Goal: Information Seeking & Learning: Check status

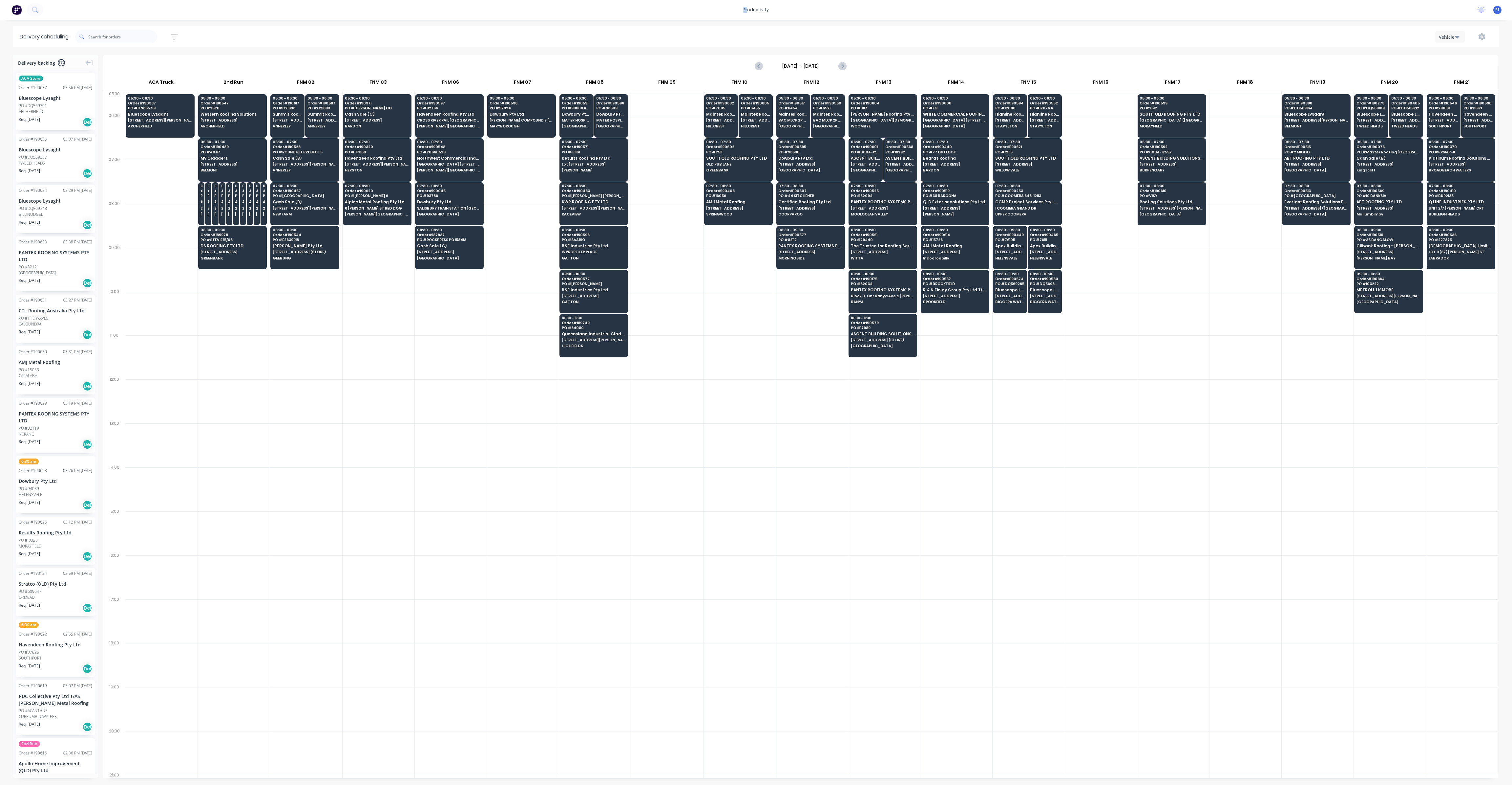
scroll to position [0, 0]
click at [779, 76] on body "productivity productivity Workflow Planner Delivery Scheduling Timesheets No ne…" at bounding box center [756, 392] width 1512 height 785
click at [123, 34] on input "text" at bounding box center [122, 37] width 69 height 13
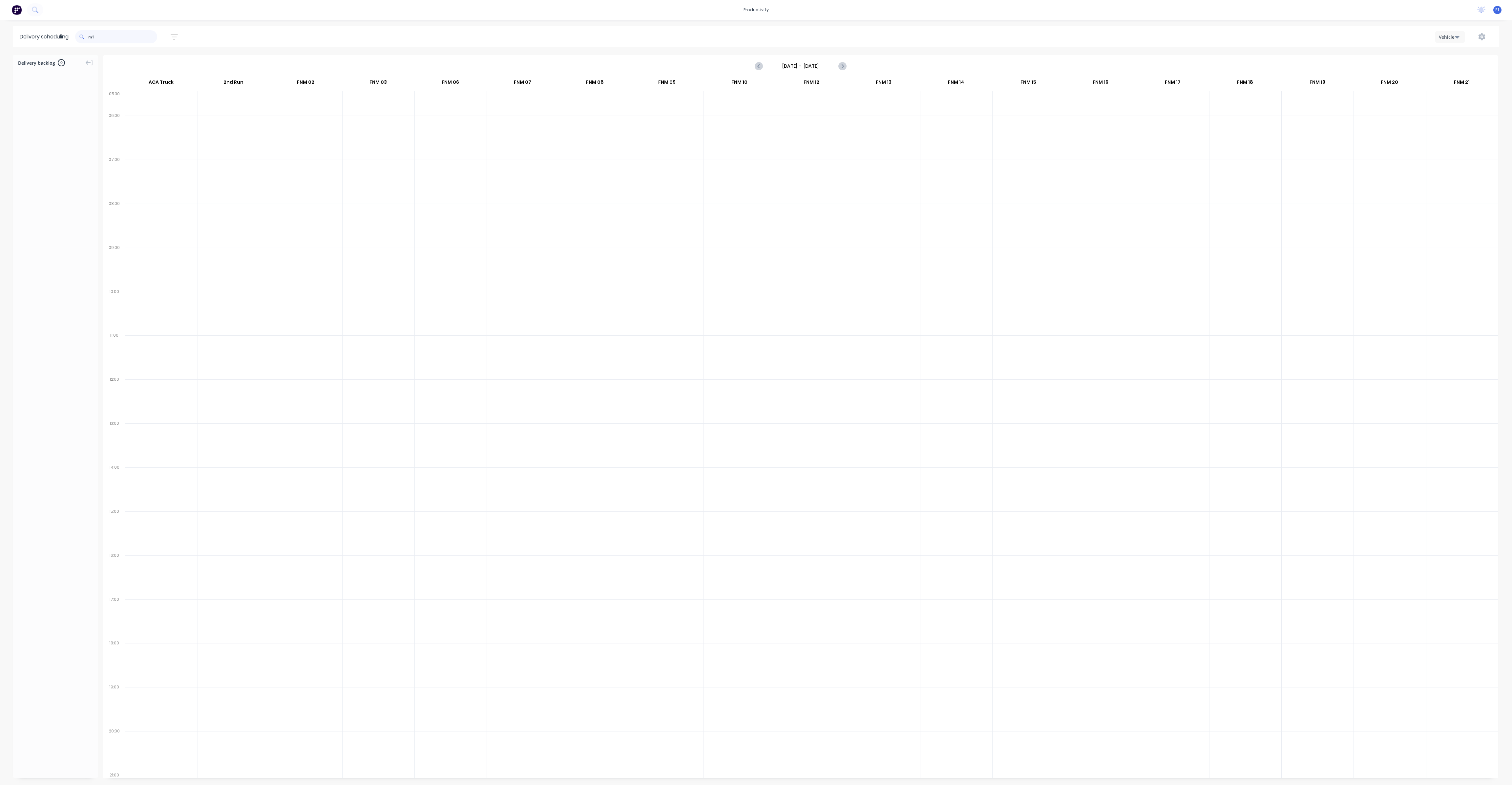
type input "m"
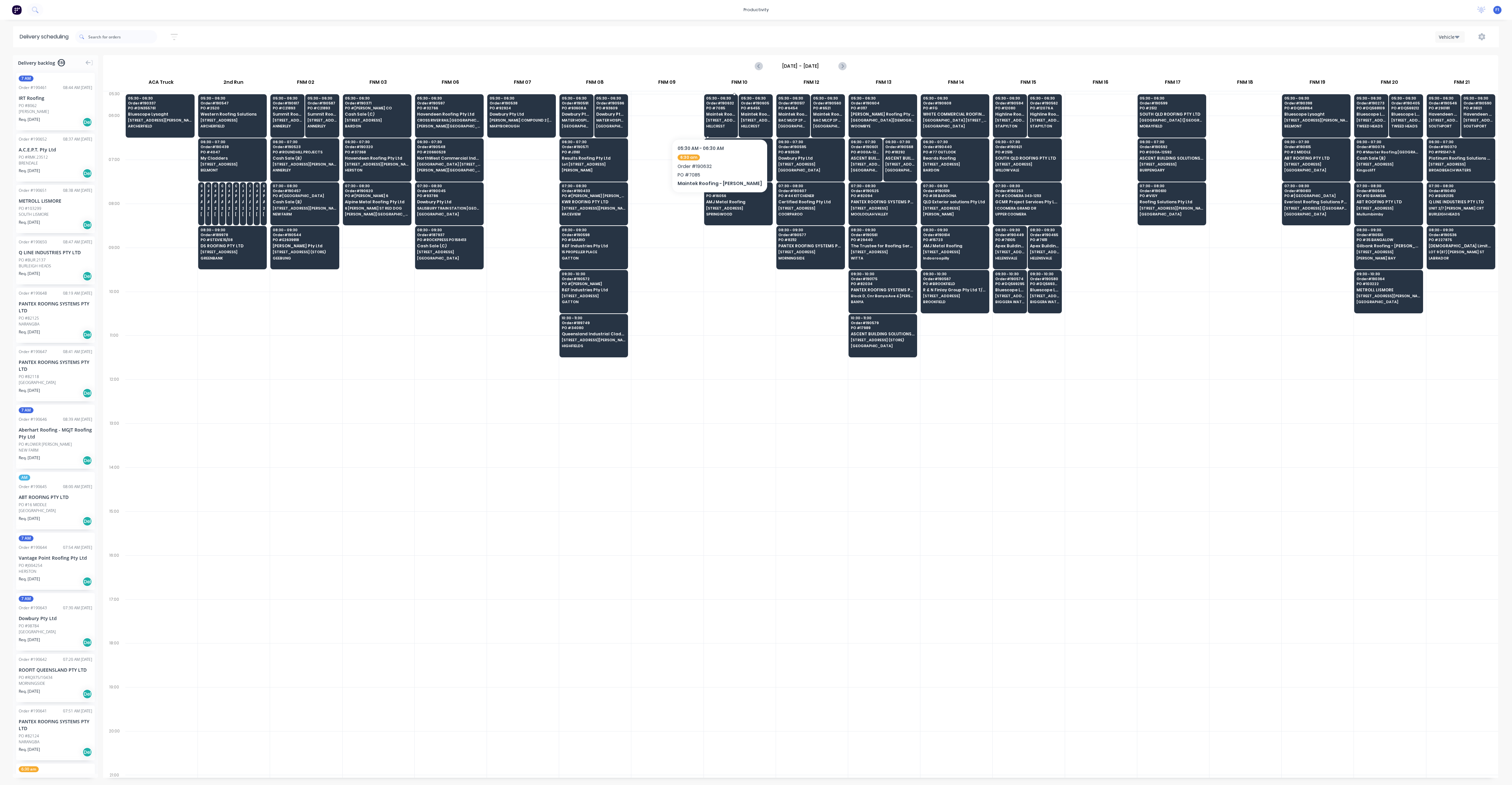
click at [718, 119] on span "[STREET_ADDRESS][PERSON_NAME]" at bounding box center [721, 120] width 29 height 4
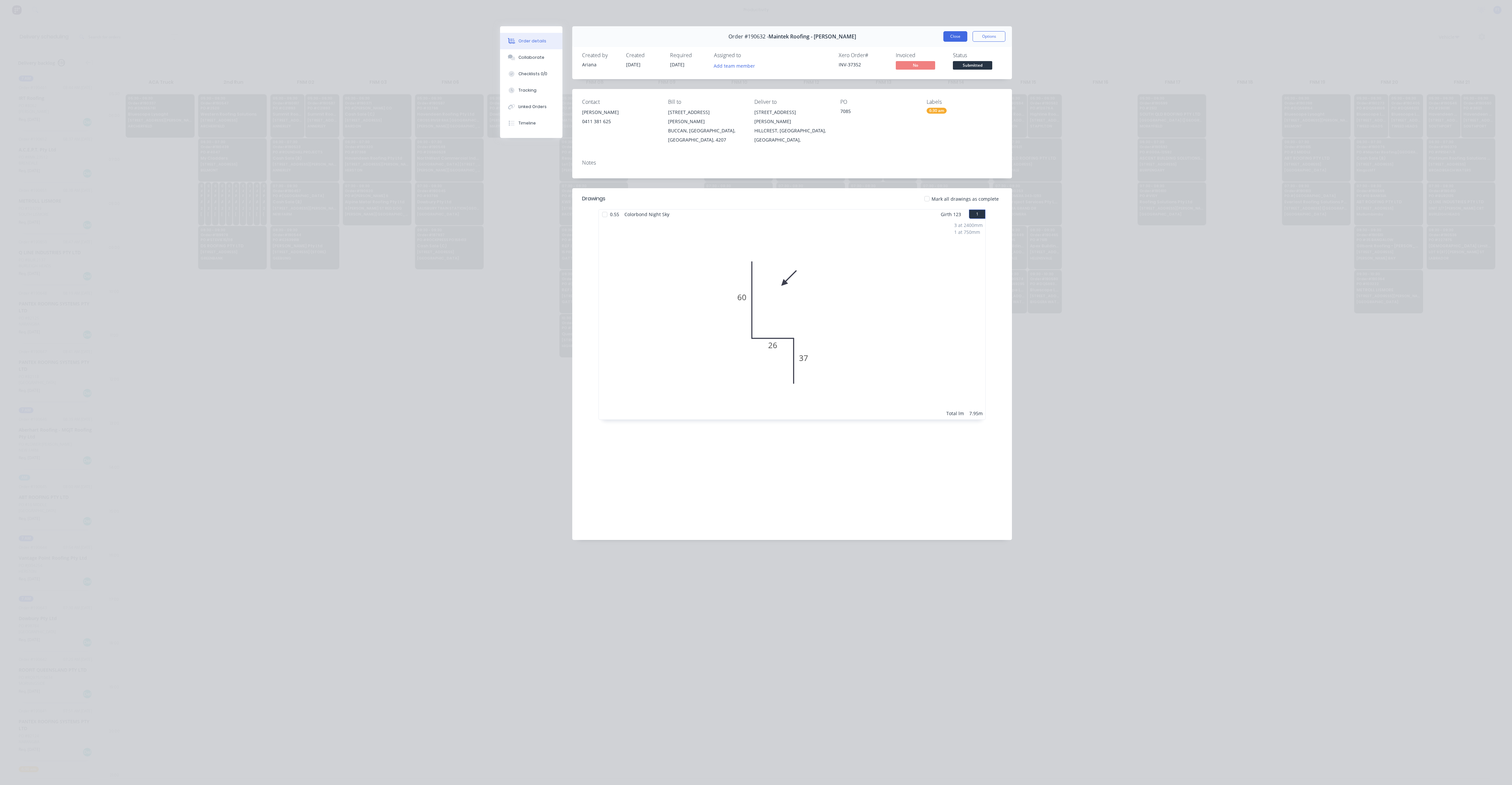
click at [952, 40] on div "Order #190632 - Maintek Roofing - [PERSON_NAME] Close Options" at bounding box center [791, 37] width 439 height 21
click at [952, 38] on button "Close" at bounding box center [956, 36] width 24 height 10
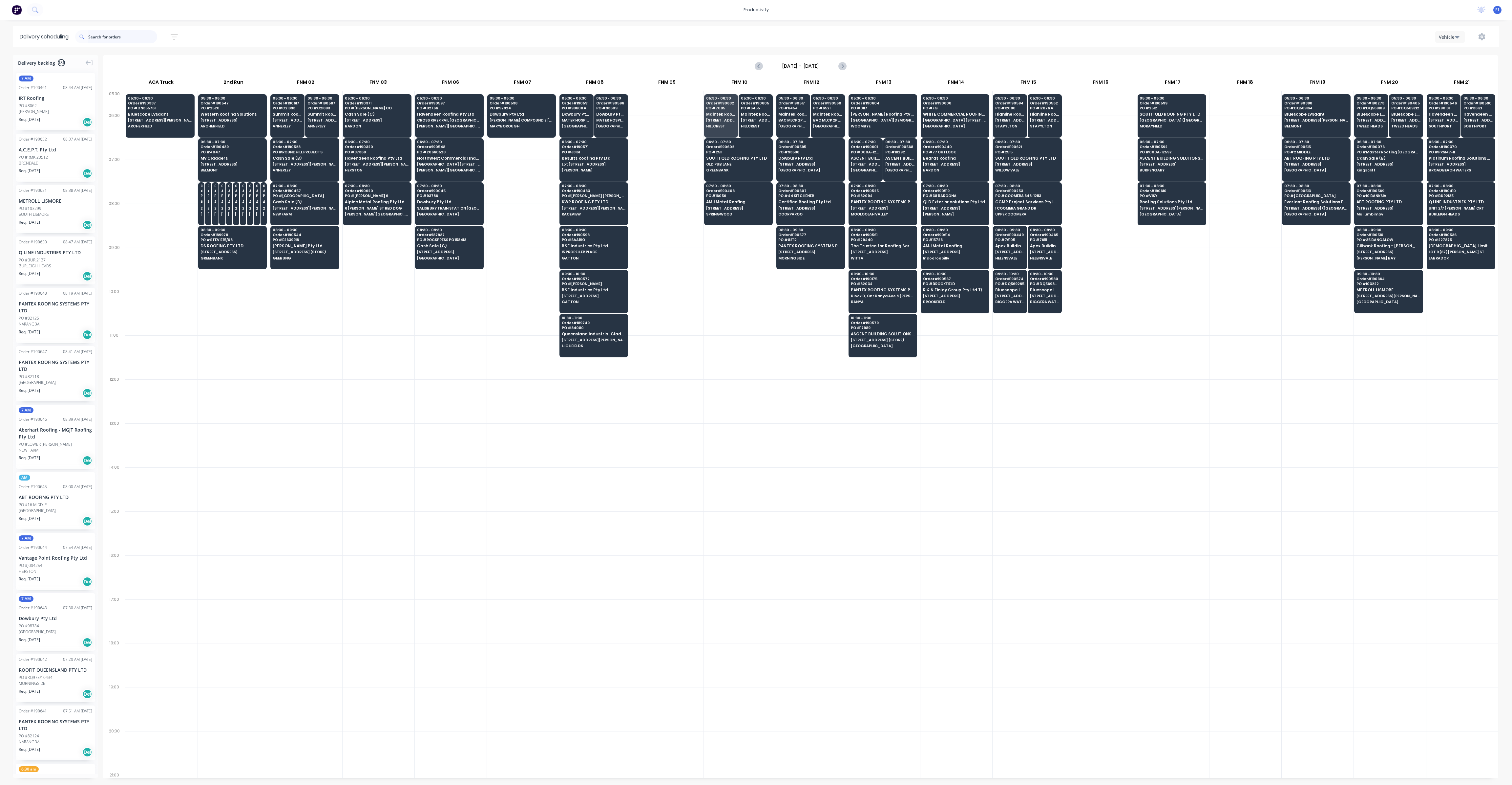
click at [93, 39] on input "text" at bounding box center [122, 37] width 69 height 13
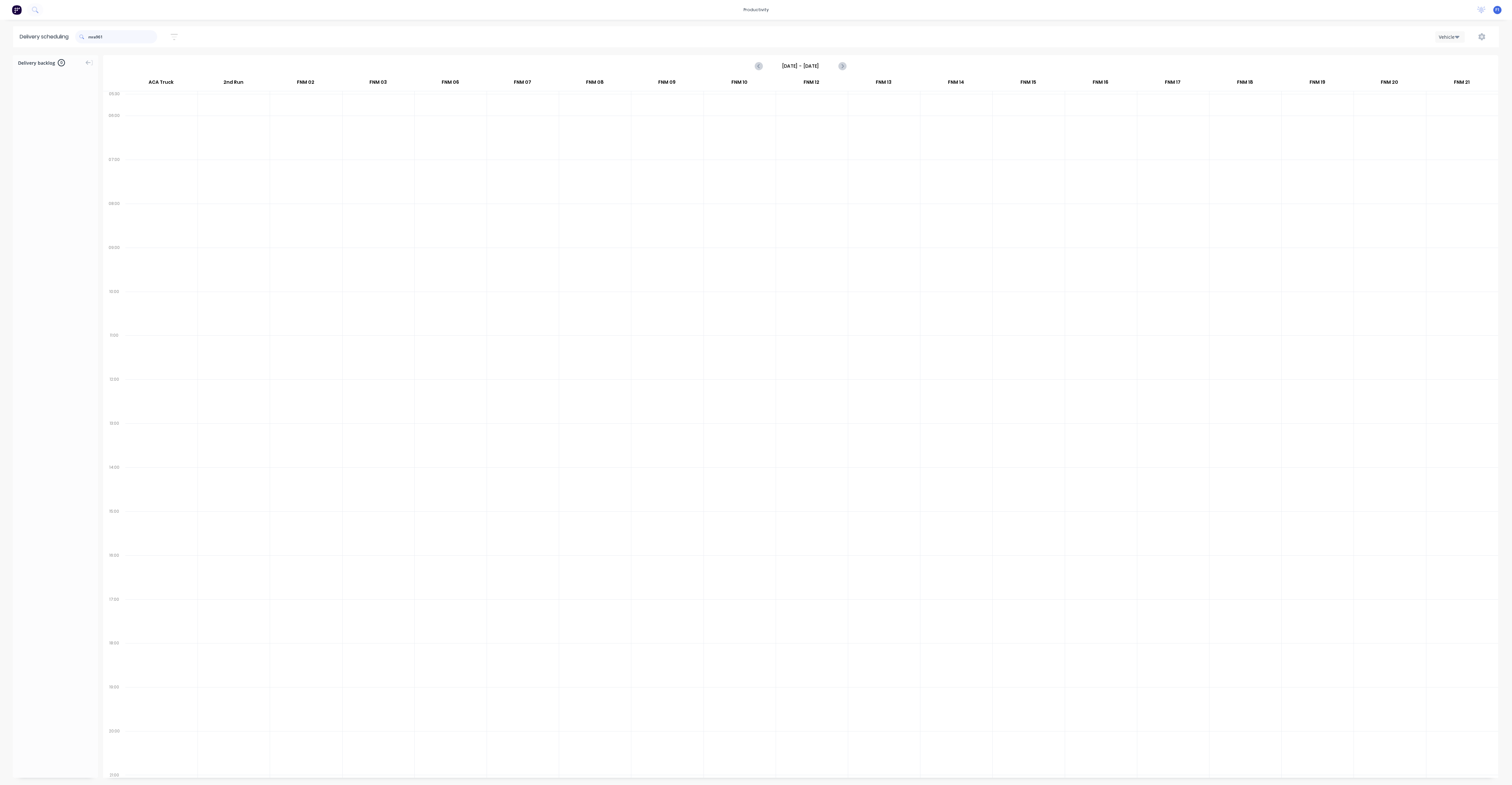
click at [96, 37] on input "mra961" at bounding box center [122, 37] width 69 height 13
click at [100, 36] on input "mra961" at bounding box center [122, 37] width 69 height 13
click at [99, 36] on input "mra961" at bounding box center [122, 37] width 69 height 13
click at [58, 114] on div "PO #10961" at bounding box center [55, 112] width 73 height 5
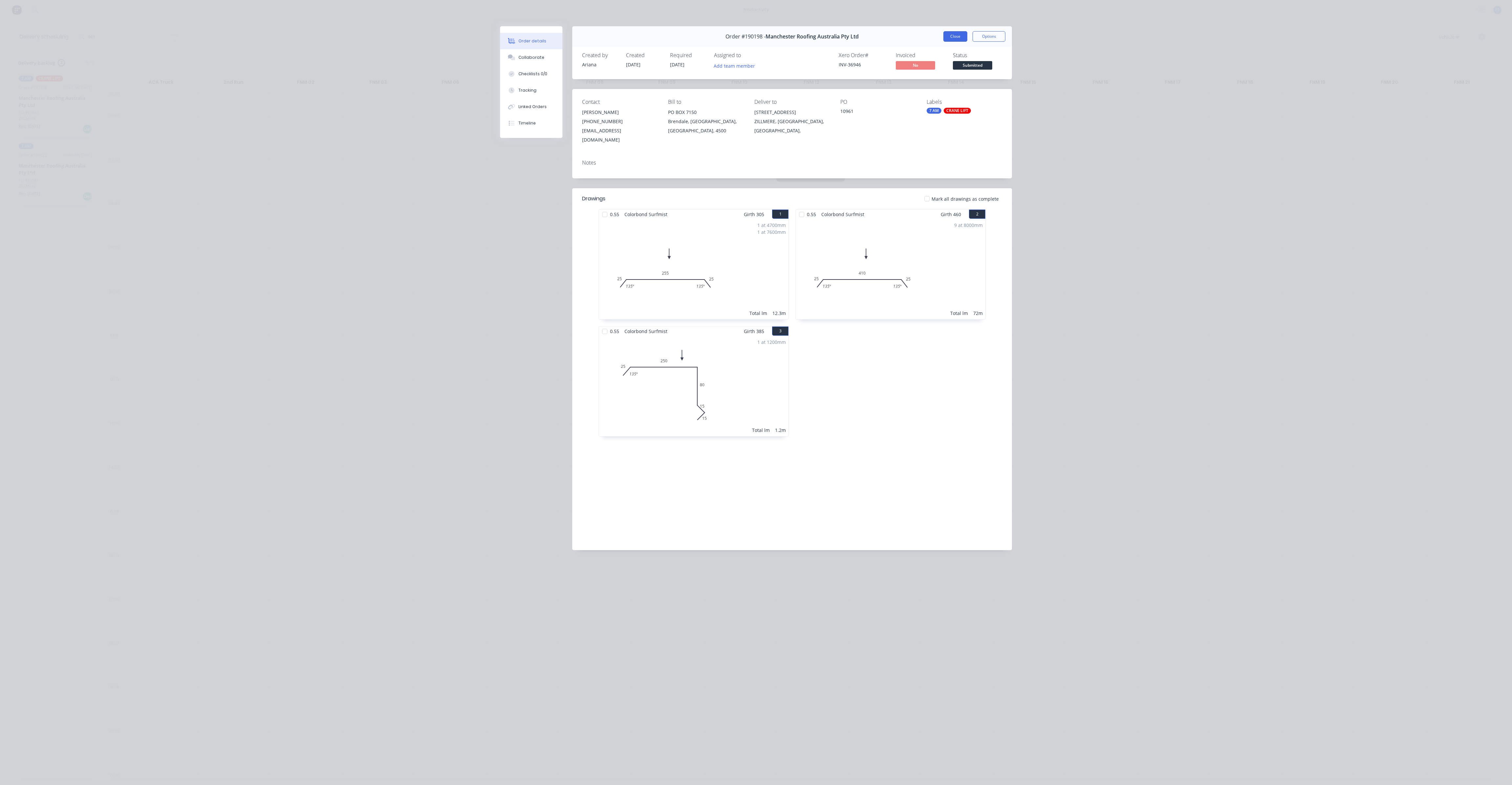
click at [948, 36] on button "Close" at bounding box center [956, 36] width 24 height 10
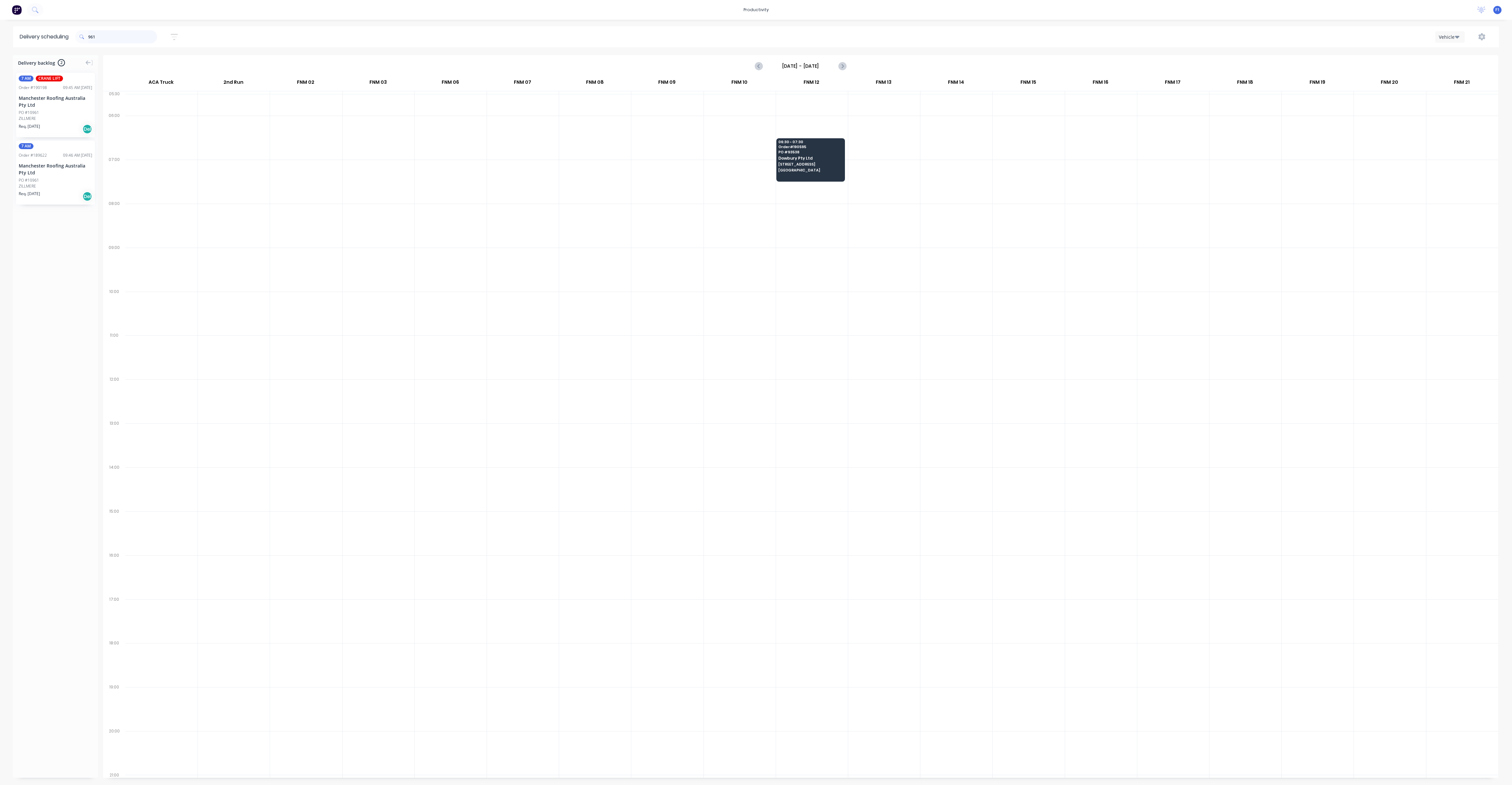
click at [114, 39] on input "961" at bounding box center [122, 37] width 69 height 13
type input "9"
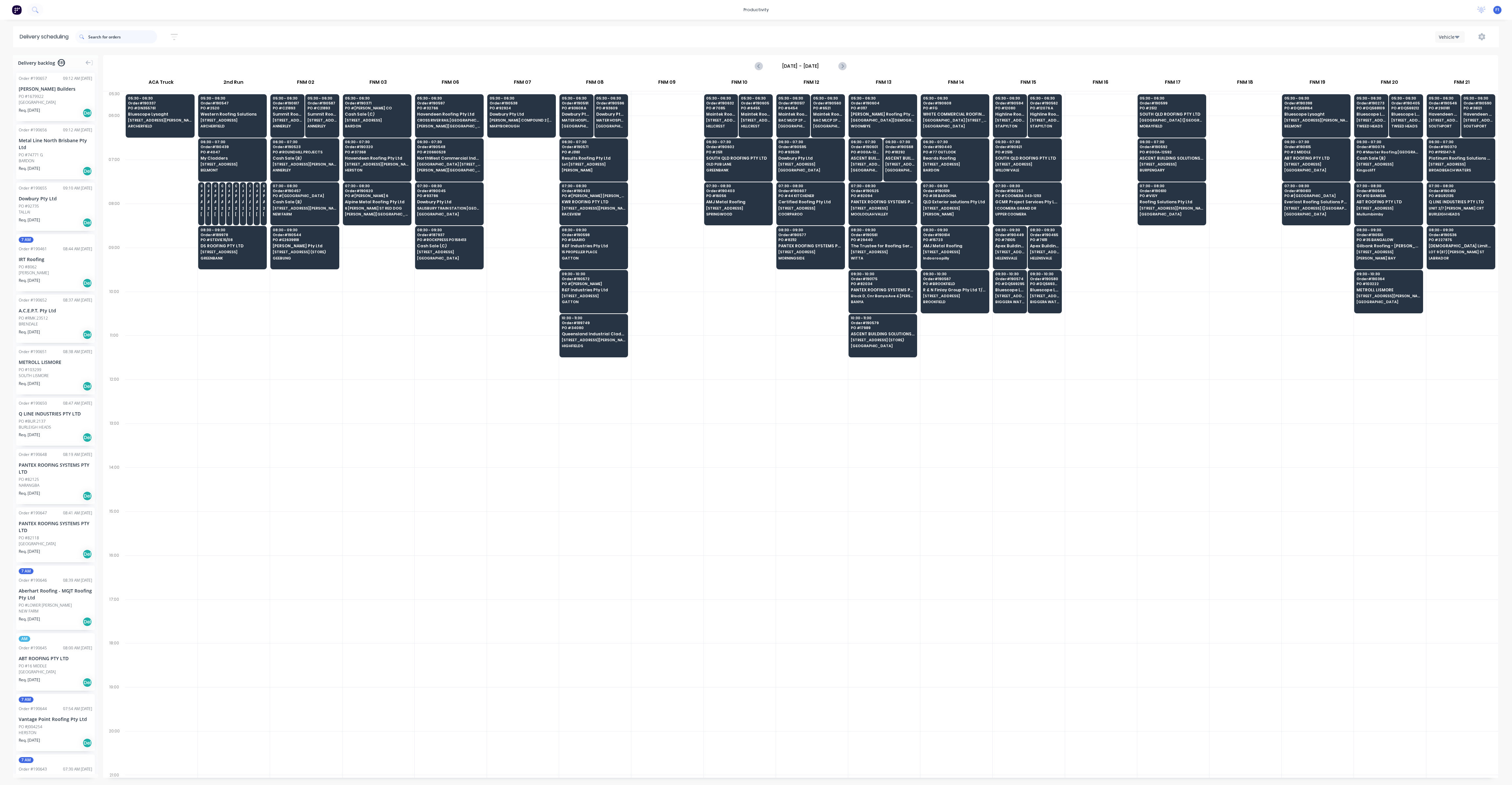
drag, startPoint x: 125, startPoint y: 37, endPoint x: 128, endPoint y: 39, distance: 3.6
click at [125, 37] on input "text" at bounding box center [122, 37] width 69 height 13
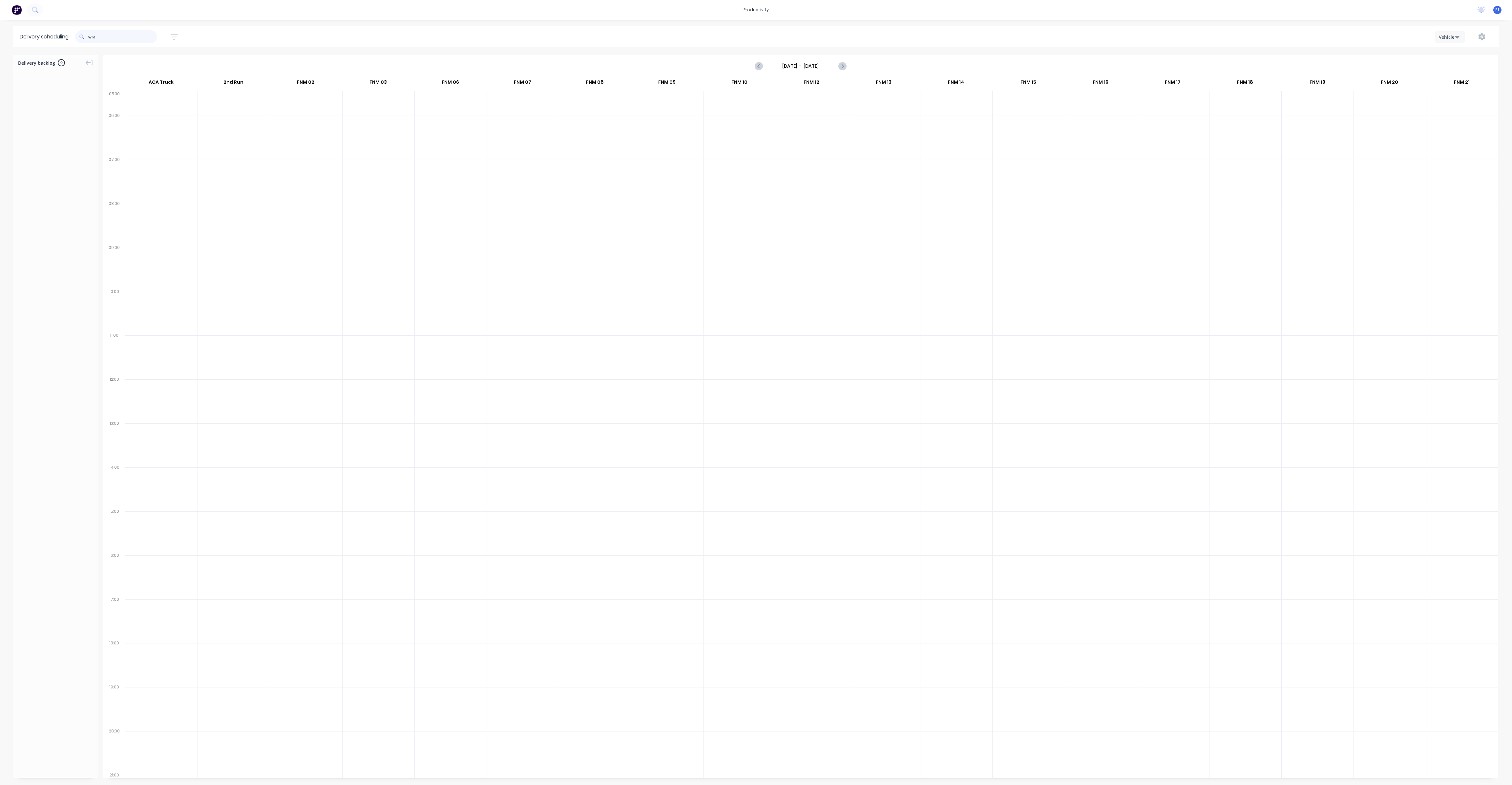
click at [104, 37] on input "wra" at bounding box center [122, 37] width 69 height 13
type input "w"
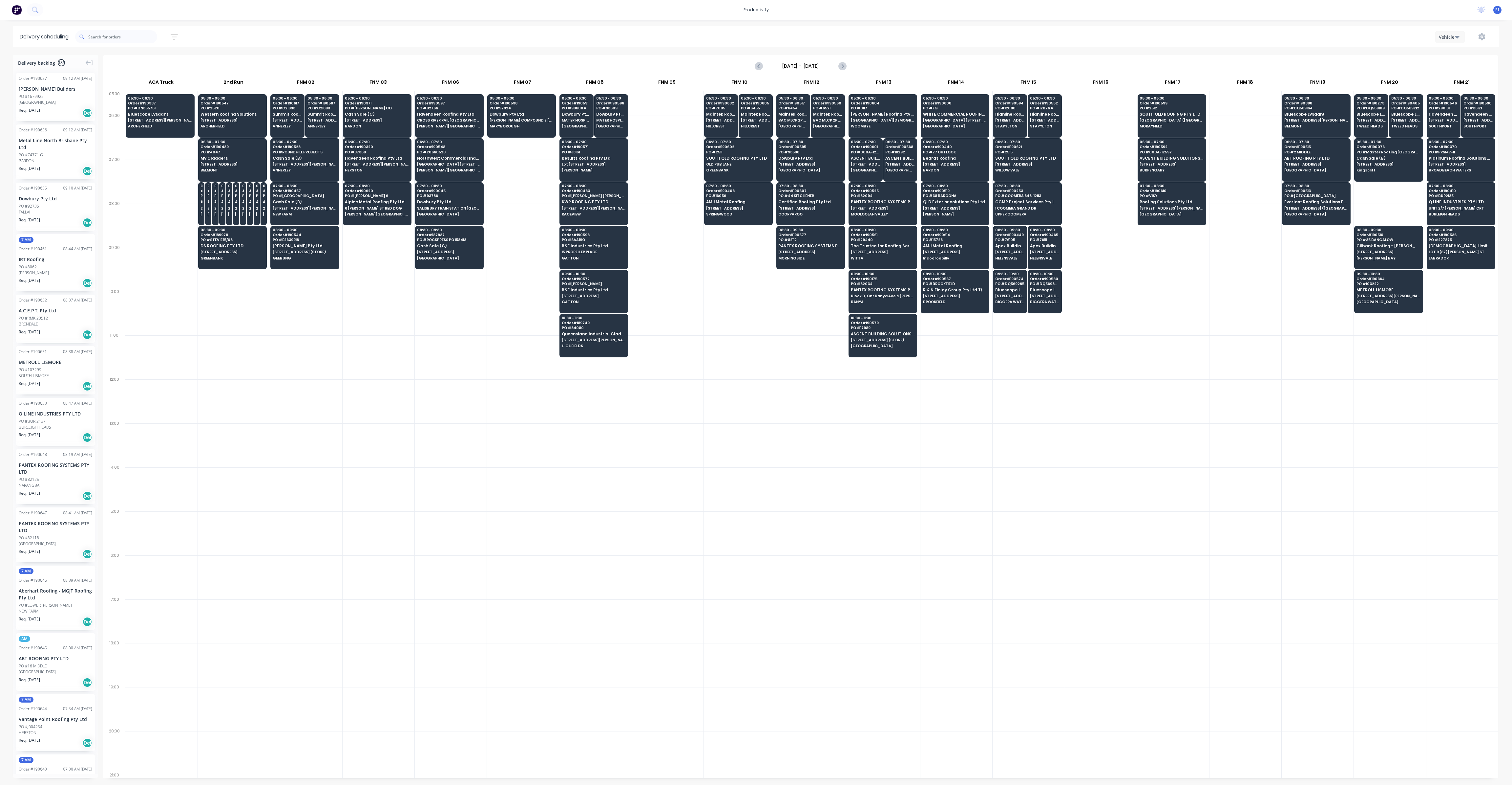
drag, startPoint x: 95, startPoint y: 114, endPoint x: 112, endPoint y: 228, distance: 115.3
click at [112, 228] on div "Delivery backlog 189 Order # 190657 09:12 AM [DATE] [PERSON_NAME] Builders PO #…" at bounding box center [756, 419] width 1512 height 728
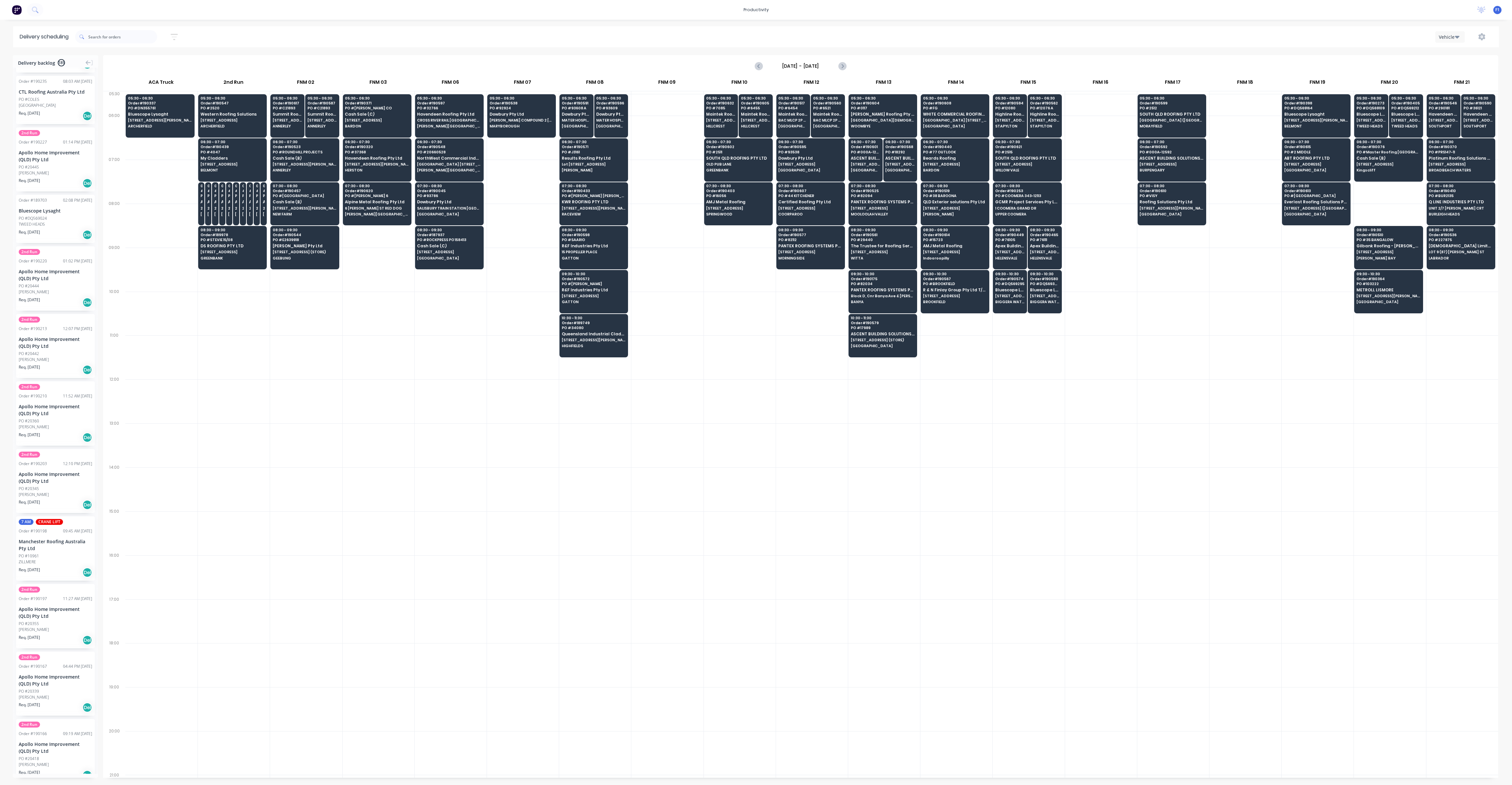
click at [60, 546] on div "Manchester Roofing Australia Pty Ltd" at bounding box center [55, 544] width 73 height 14
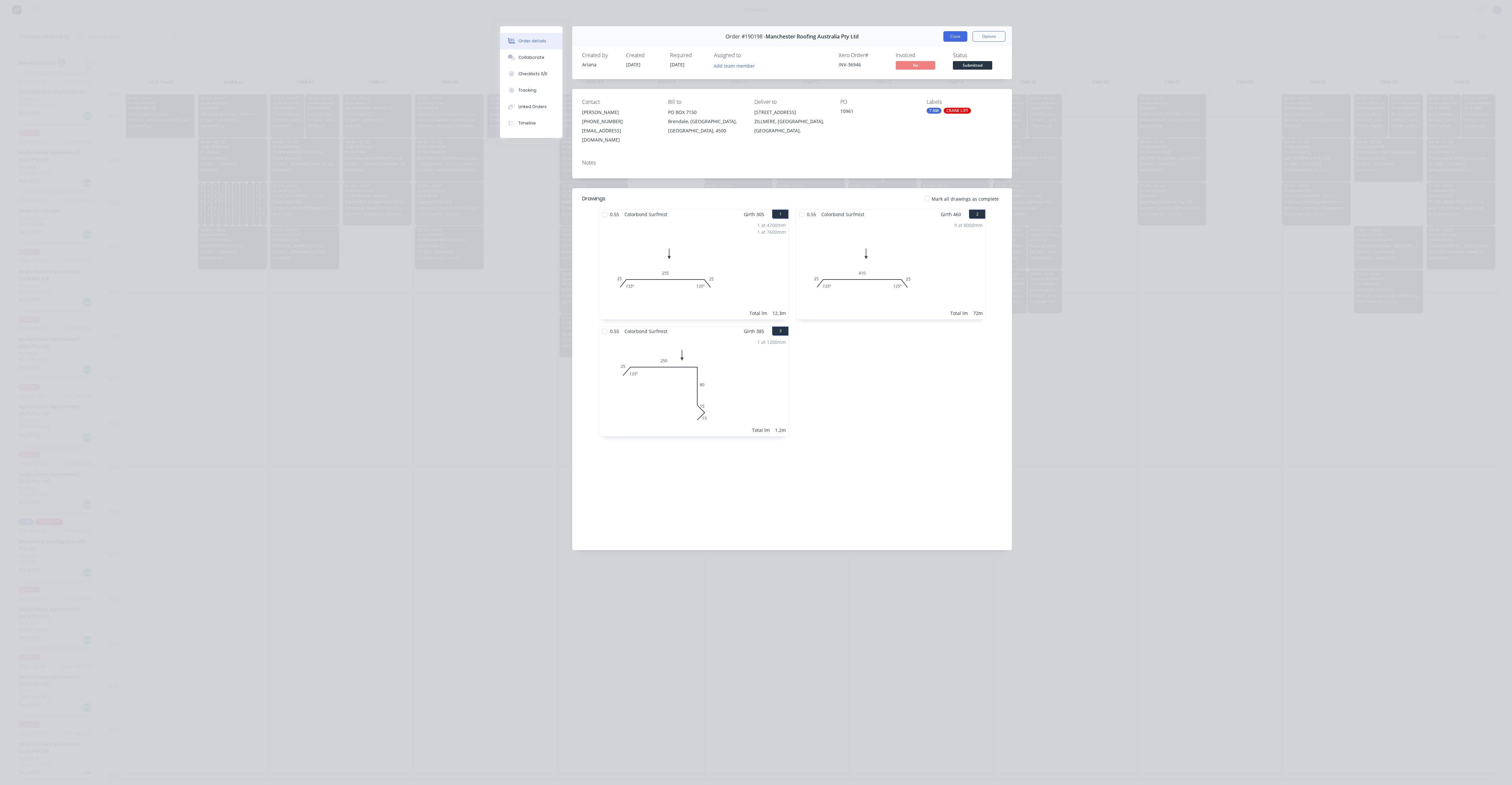
click at [958, 37] on button "Close" at bounding box center [956, 36] width 24 height 10
